Goal: Obtain resource: Obtain resource

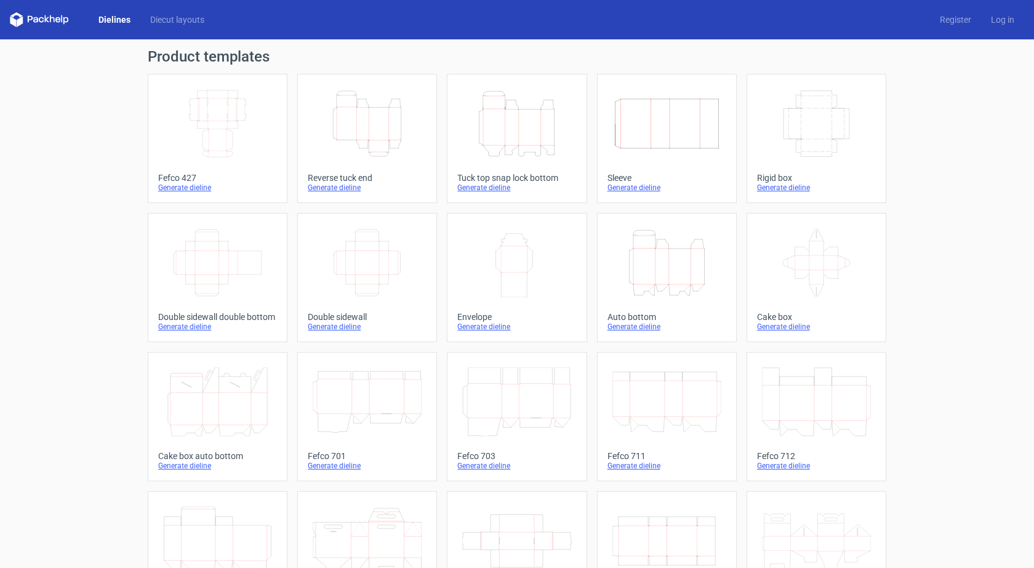
click at [180, 187] on div "Generate dieline" at bounding box center [217, 188] width 119 height 10
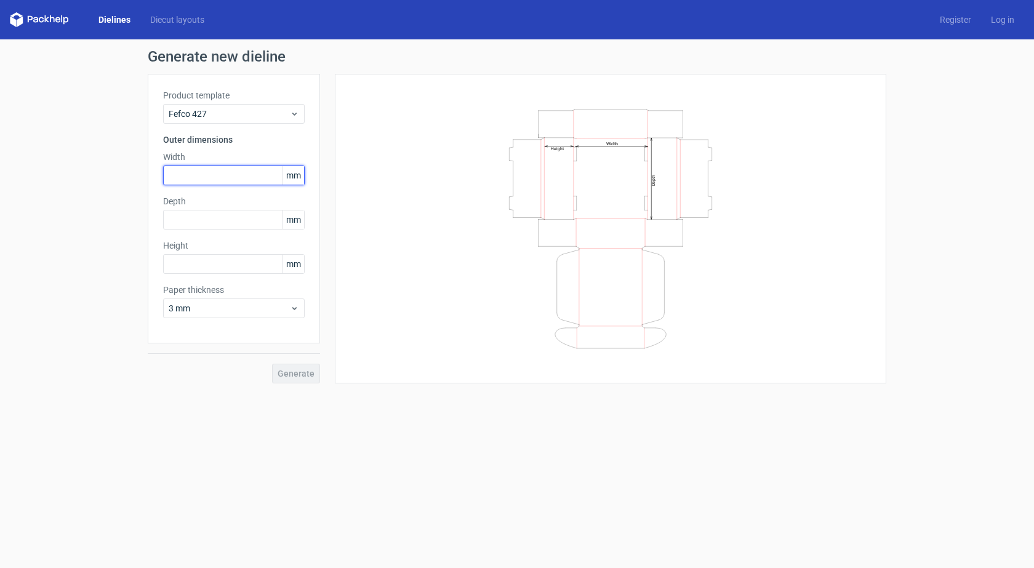
click at [206, 177] on input "text" at bounding box center [234, 176] width 142 height 20
type input "355"
click at [196, 262] on input "text" at bounding box center [234, 264] width 142 height 20
type input "254"
click at [206, 221] on input "text" at bounding box center [234, 220] width 142 height 20
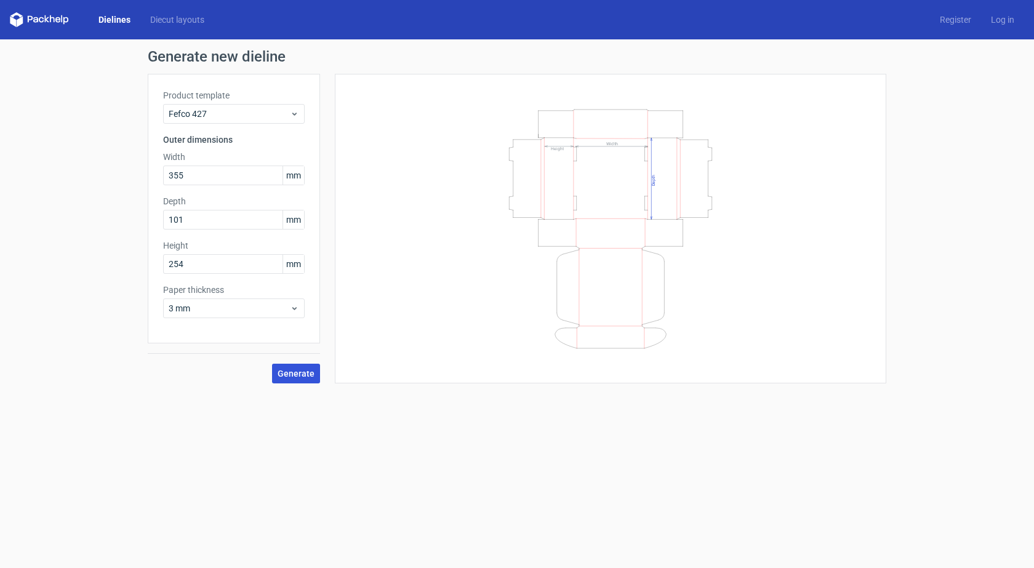
click at [300, 371] on span "Generate" at bounding box center [296, 373] width 37 height 9
drag, startPoint x: 278, startPoint y: 365, endPoint x: 282, endPoint y: 373, distance: 9.1
click at [279, 369] on button "Generate" at bounding box center [296, 374] width 48 height 20
click at [286, 380] on button "Generate" at bounding box center [296, 374] width 48 height 20
drag, startPoint x: 195, startPoint y: 269, endPoint x: 108, endPoint y: 277, distance: 86.5
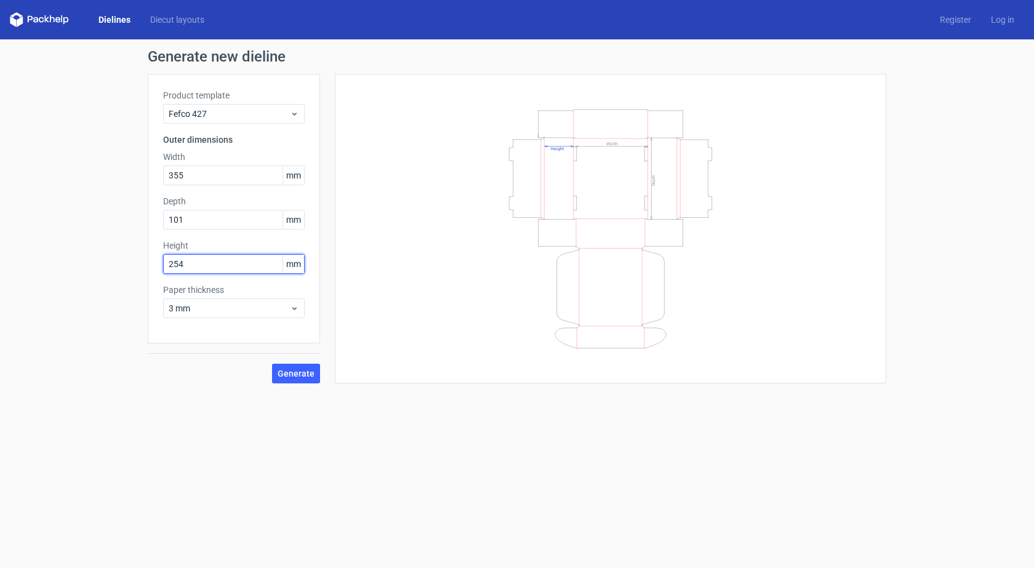
click at [108, 277] on div "Generate new dieline Product template Fefco 427 Outer dimensions Width 355 mm D…" at bounding box center [517, 216] width 1034 height 354
drag, startPoint x: 198, startPoint y: 224, endPoint x: 87, endPoint y: 228, distance: 110.2
click at [87, 228] on div "Generate new dieline Product template Fefco 427 Outer dimensions Width 355 mm D…" at bounding box center [517, 216] width 1034 height 354
type input "254"
drag, startPoint x: 187, startPoint y: 265, endPoint x: 118, endPoint y: 276, distance: 70.4
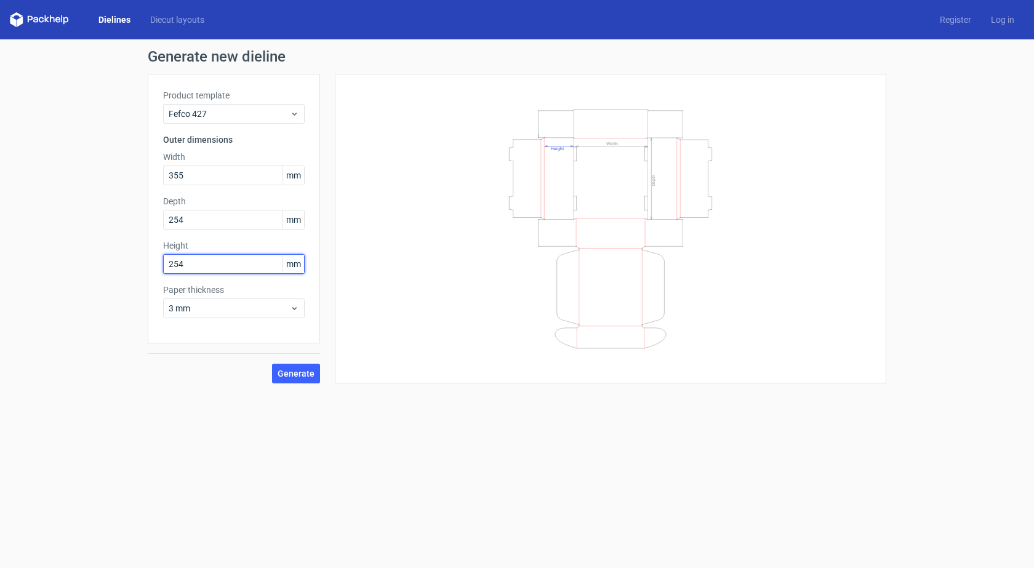
click at [118, 276] on div "Generate new dieline Product template Fefco 427 Outer dimensions Width 355 mm D…" at bounding box center [517, 216] width 1034 height 354
type input "101"
click at [272, 364] on button "Generate" at bounding box center [296, 374] width 48 height 20
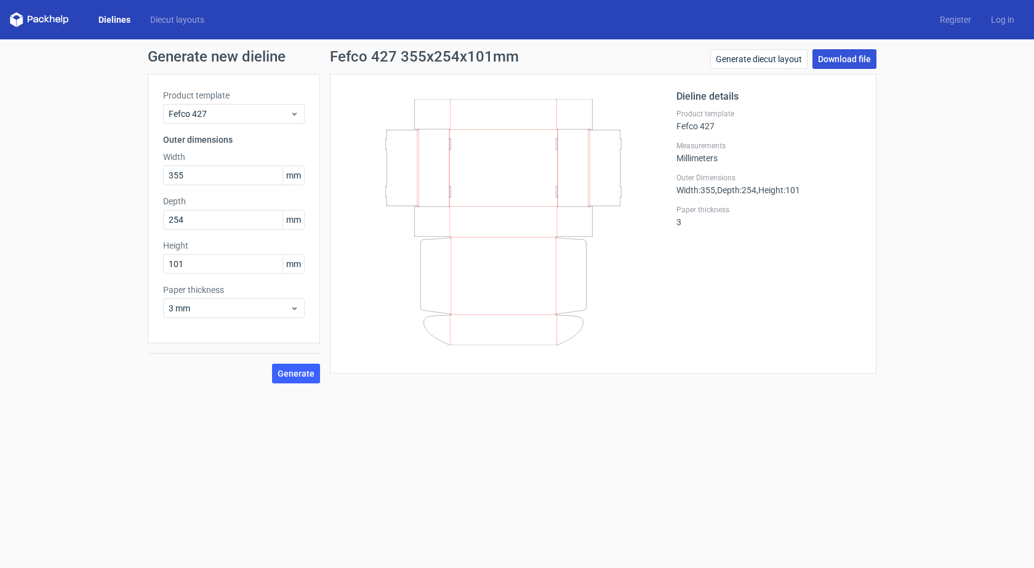
click at [845, 60] on link "Download file" at bounding box center [845, 59] width 64 height 20
